Goal: Communication & Community: Answer question/provide support

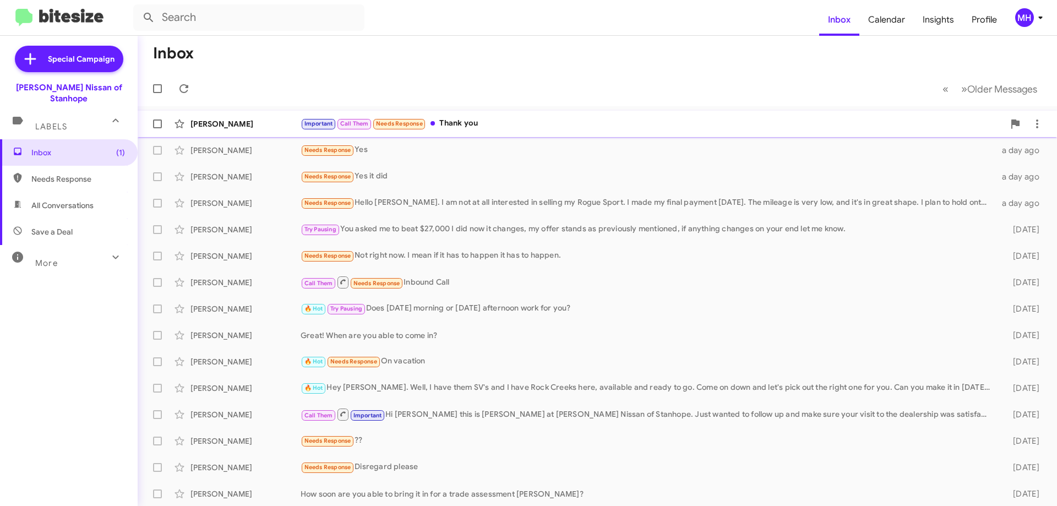
click at [470, 121] on div "Important Call Them Needs Response Thank you" at bounding box center [653, 123] width 704 height 13
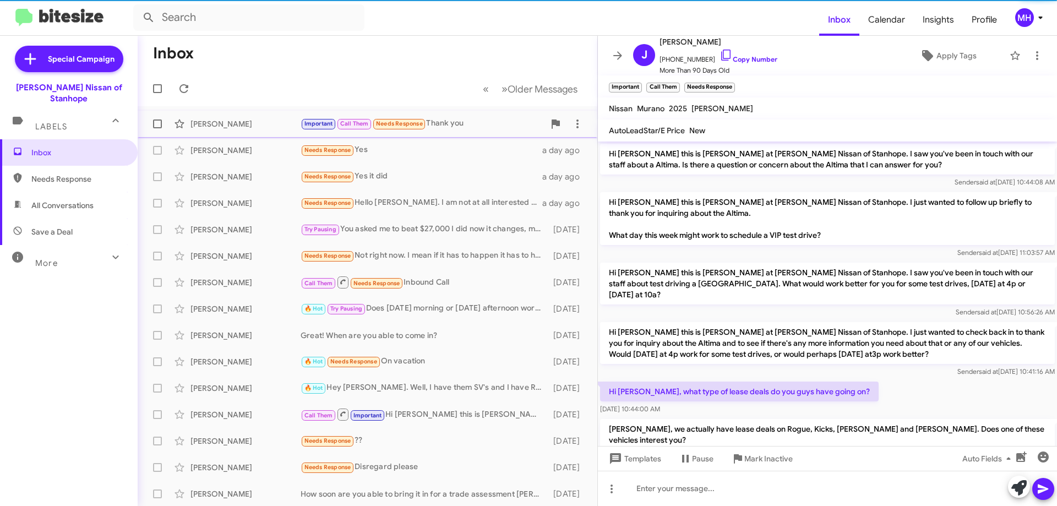
scroll to position [598, 0]
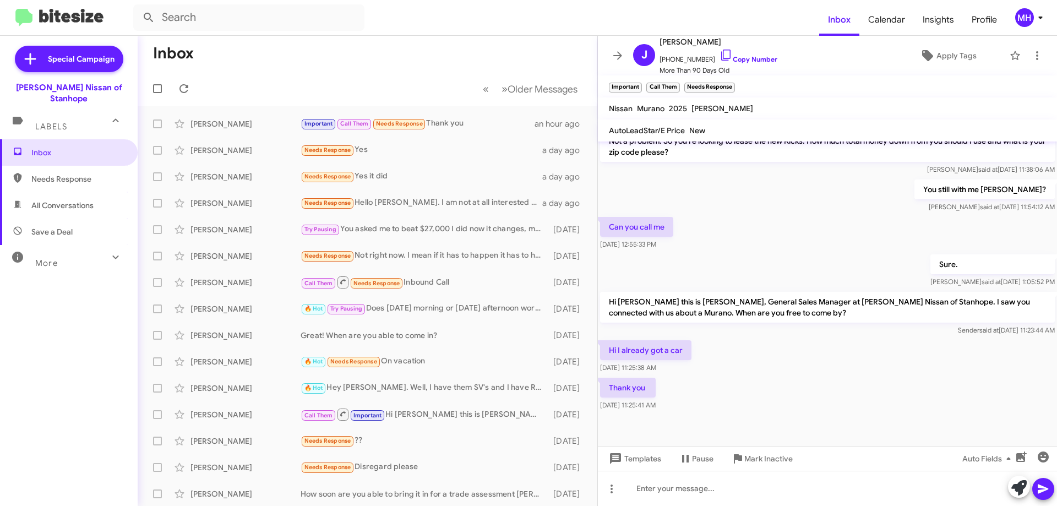
click at [55, 200] on span "All Conversations" at bounding box center [62, 205] width 62 height 11
type input "in:all-conversations"
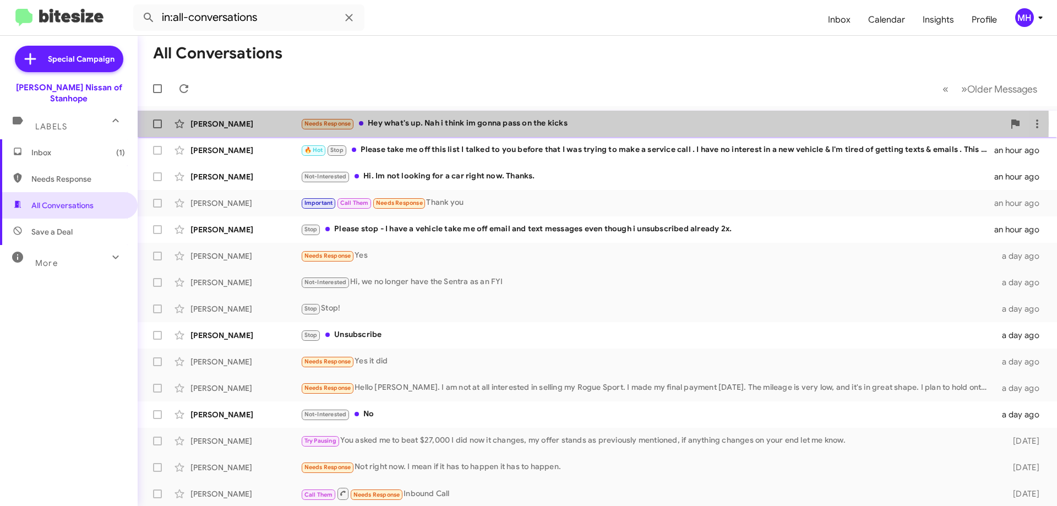
click at [410, 123] on div "Needs Response Hey what's up. Nah i think im gonna pass on the kicks" at bounding box center [653, 123] width 704 height 13
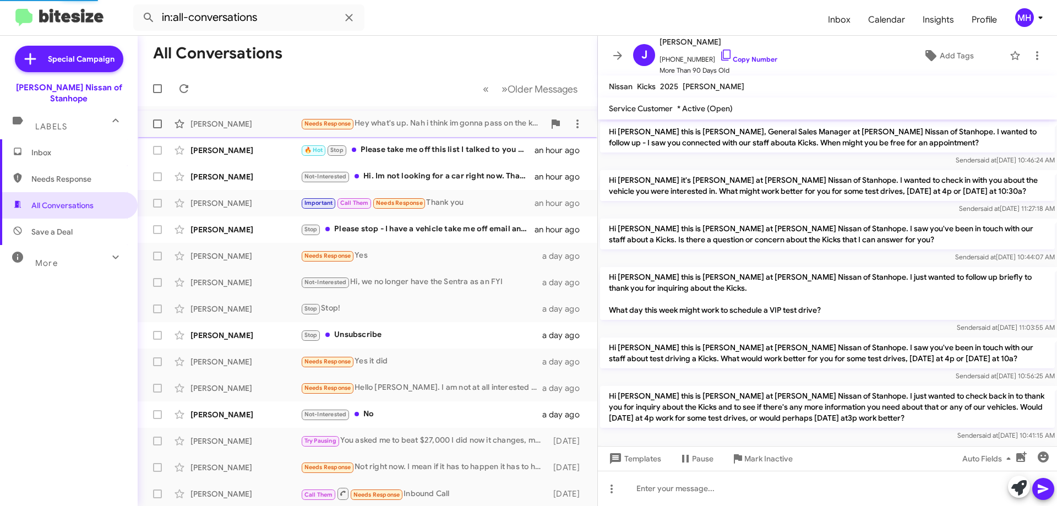
scroll to position [281, 0]
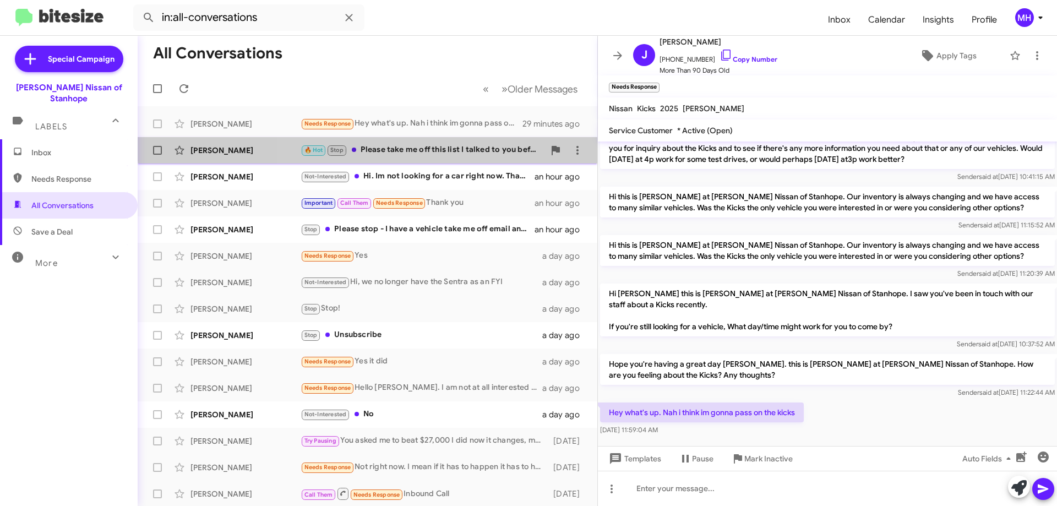
click at [438, 143] on div "[PERSON_NAME] 🔥 Hot Stop Please take me off this list I talked to you before th…" at bounding box center [367, 150] width 442 height 22
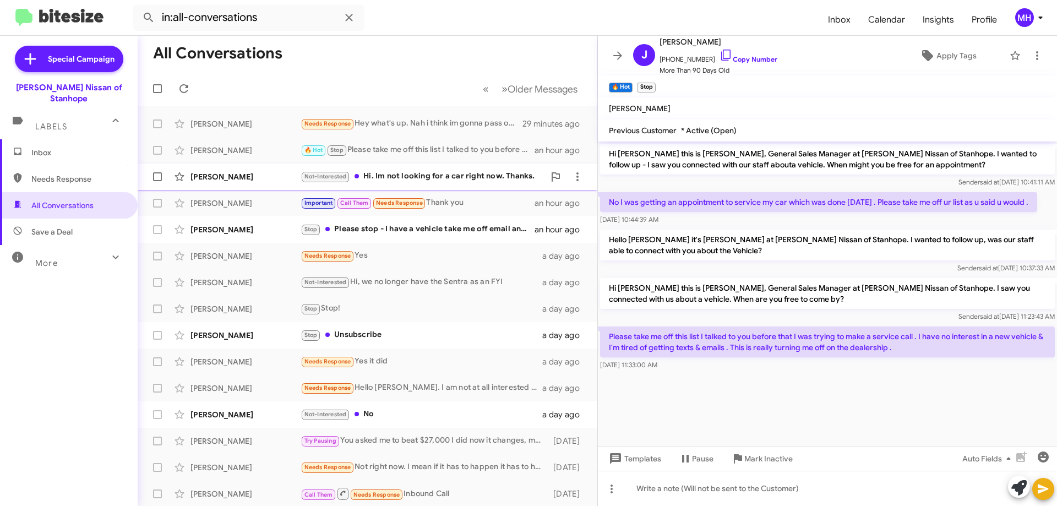
click at [424, 172] on div "Not-Interested Hi. Im not looking for a car right now. Thanks." at bounding box center [423, 176] width 244 height 13
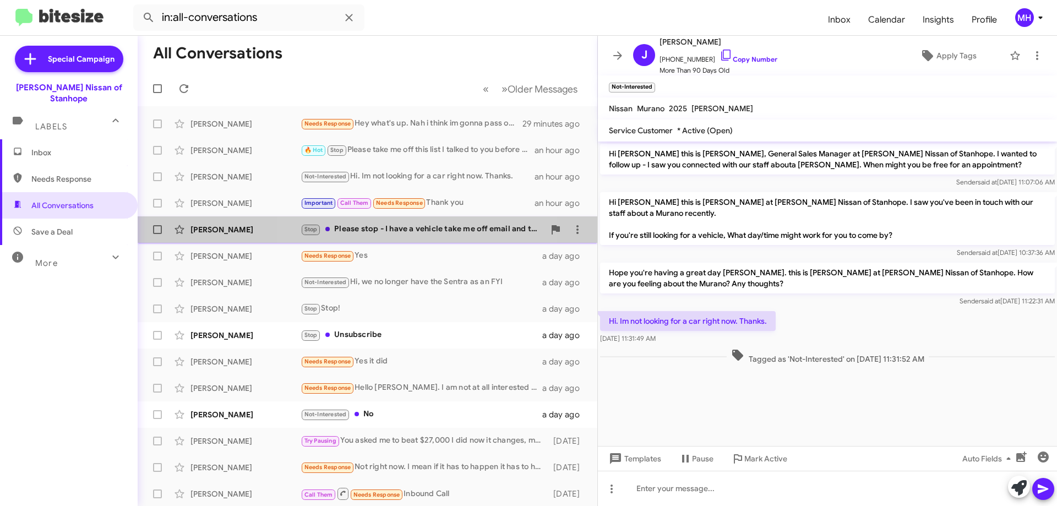
click at [393, 228] on div "Stop Please stop - I have a vehicle take me off email and text messages even th…" at bounding box center [423, 229] width 244 height 13
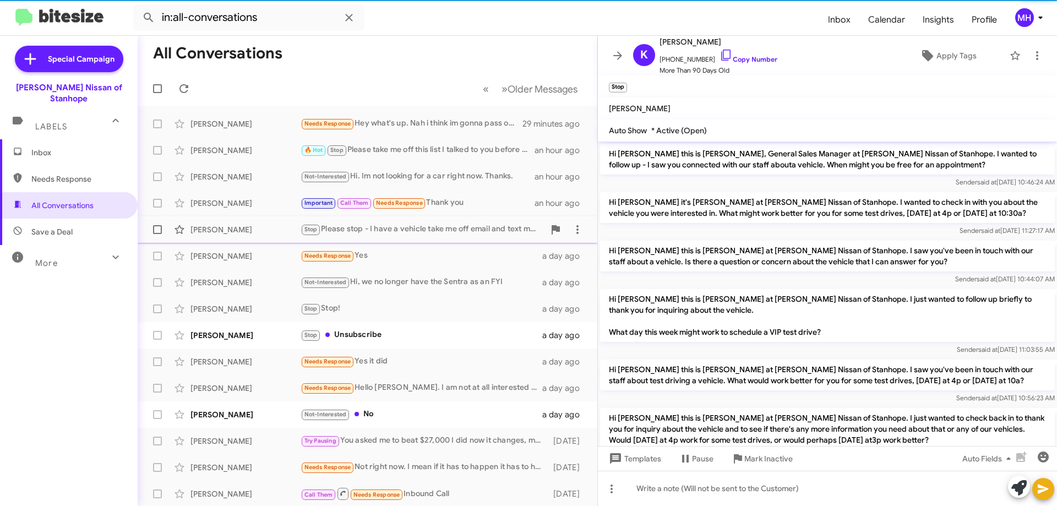
scroll to position [303, 0]
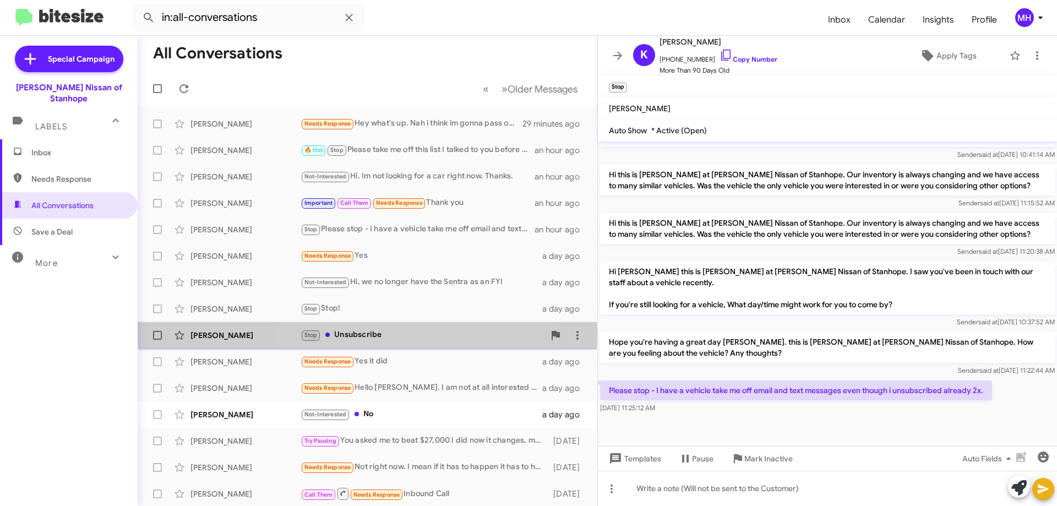
click at [367, 335] on div "Stop Unsubscribe" at bounding box center [423, 335] width 244 height 13
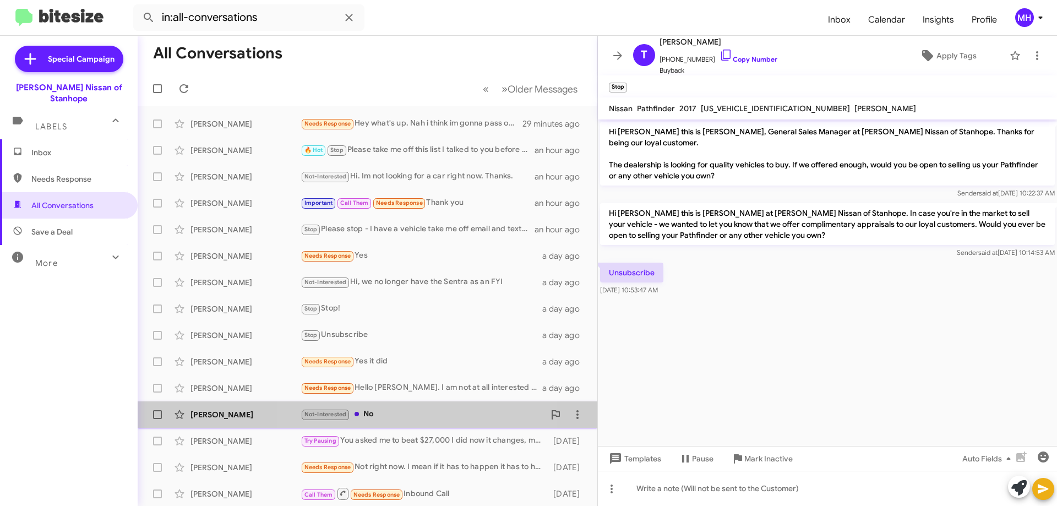
click at [385, 407] on div "[PERSON_NAME] Not-Interested No a day ago" at bounding box center [367, 415] width 442 height 22
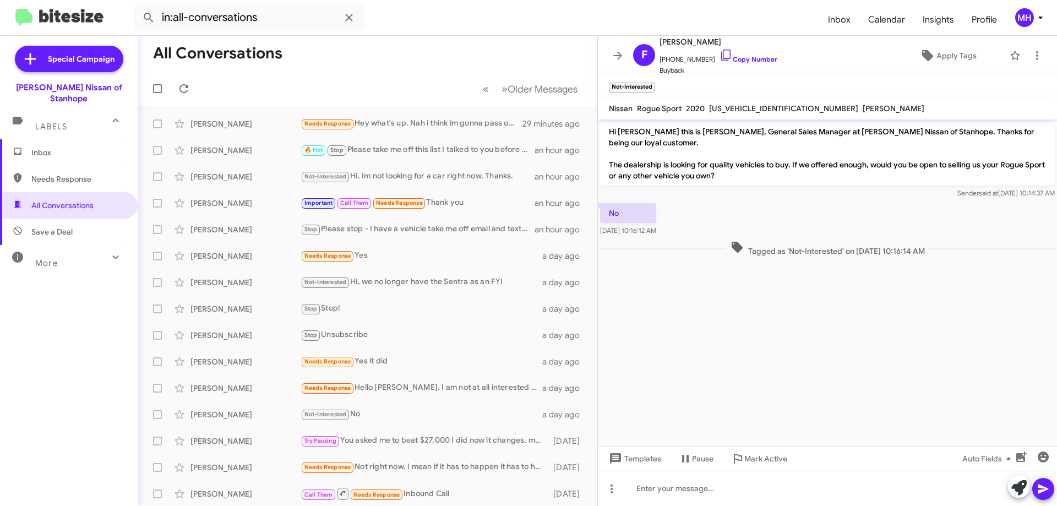
click at [57, 139] on span "Inbox" at bounding box center [69, 152] width 138 height 26
